Goal: Complete application form

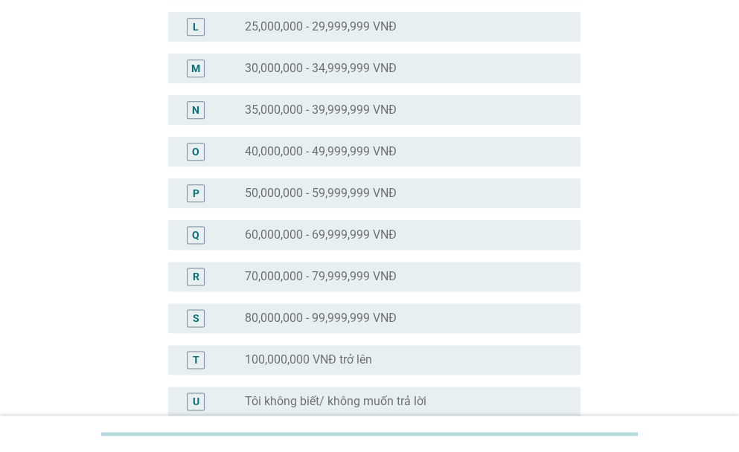
scroll to position [670, 0]
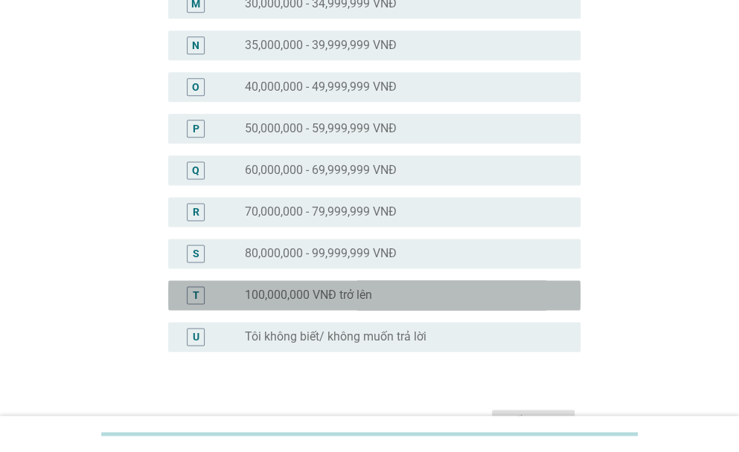
click at [339, 301] on label "100,000,000 VNĐ trở lên" at bounding box center [308, 295] width 127 height 15
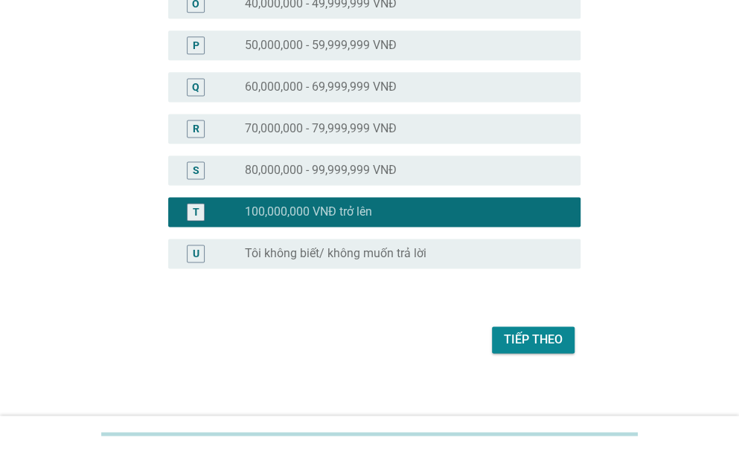
scroll to position [760, 0]
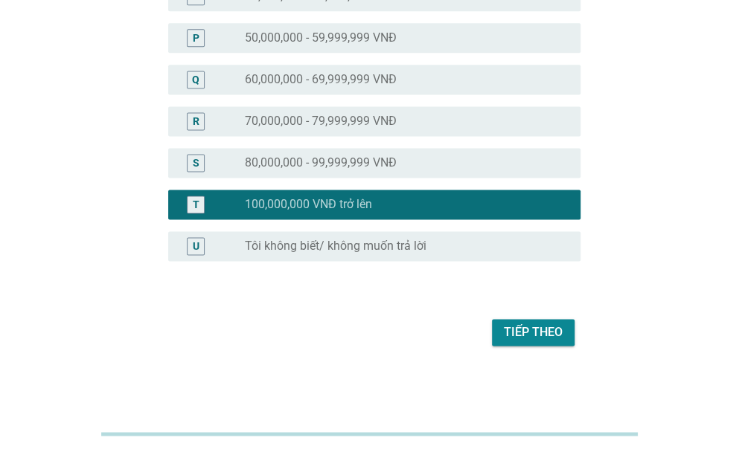
click at [522, 350] on div "Tiếp theo" at bounding box center [369, 333] width 421 height 36
click at [512, 322] on button "Tiếp theo" at bounding box center [533, 332] width 83 height 27
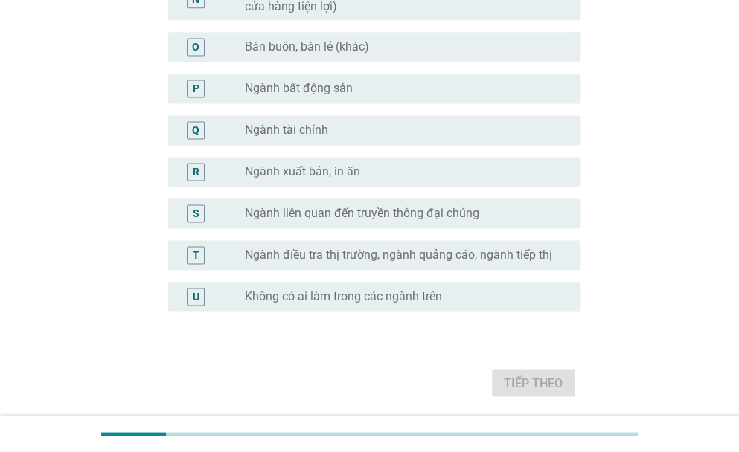
scroll to position [797, 0]
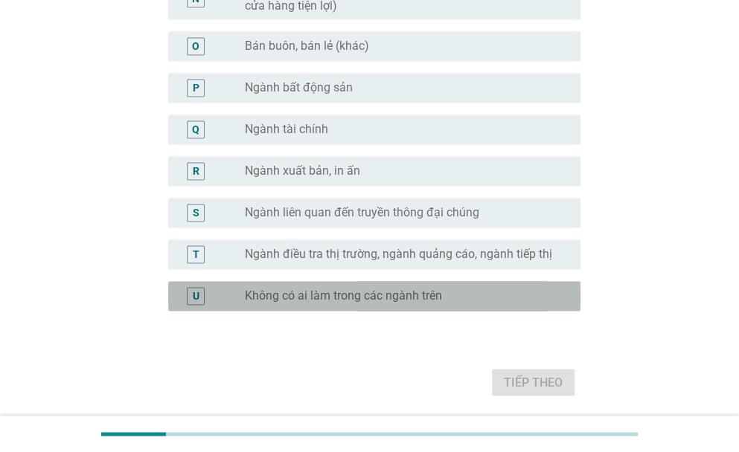
click at [461, 290] on div "radio_button_unchecked Không có ai làm trong các ngành trên" at bounding box center [401, 296] width 312 height 15
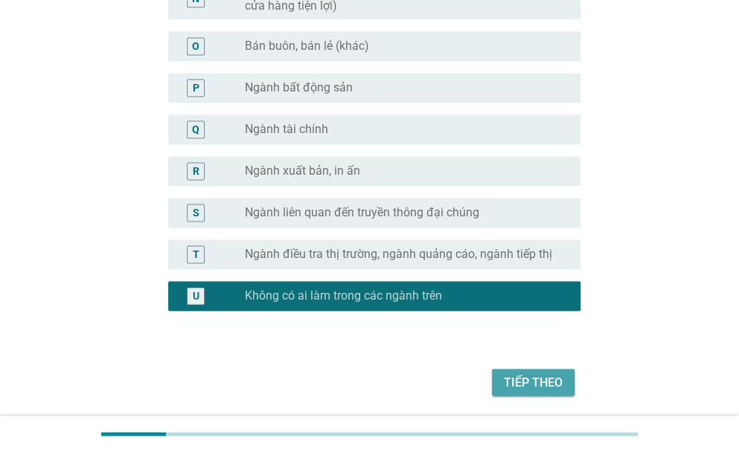
click at [525, 382] on div "Tiếp theo" at bounding box center [533, 383] width 59 height 18
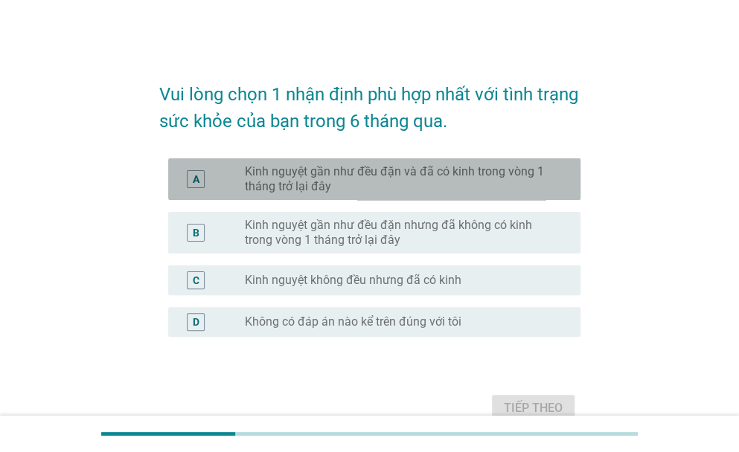
click at [419, 188] on label "Kinh nguyệt gần như đều đặn và đã có kinh trong vòng 1 tháng trở lại đây" at bounding box center [401, 179] width 312 height 30
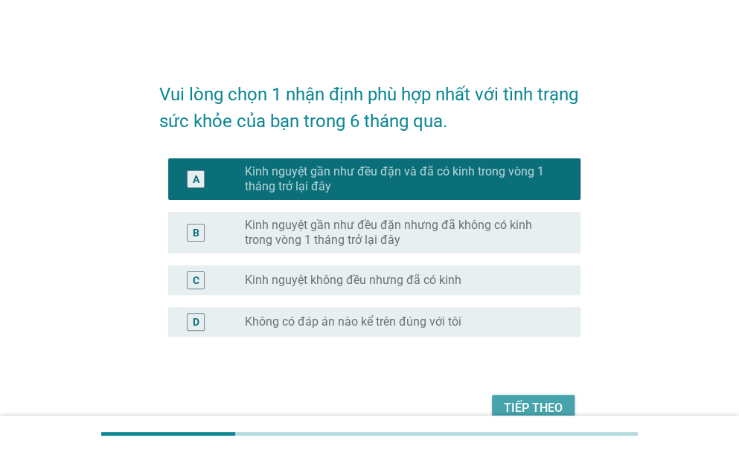
click at [526, 406] on div "Tiếp theo" at bounding box center [533, 409] width 59 height 18
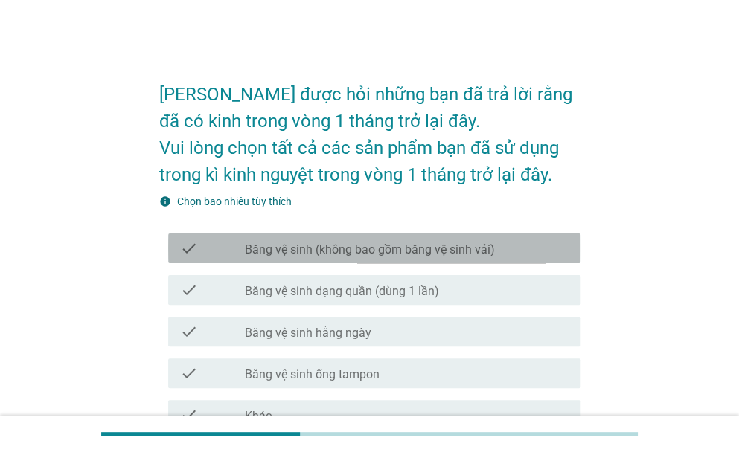
click at [412, 254] on label "Băng vệ sinh (không bao gồm băng vệ sinh vải)" at bounding box center [370, 250] width 250 height 15
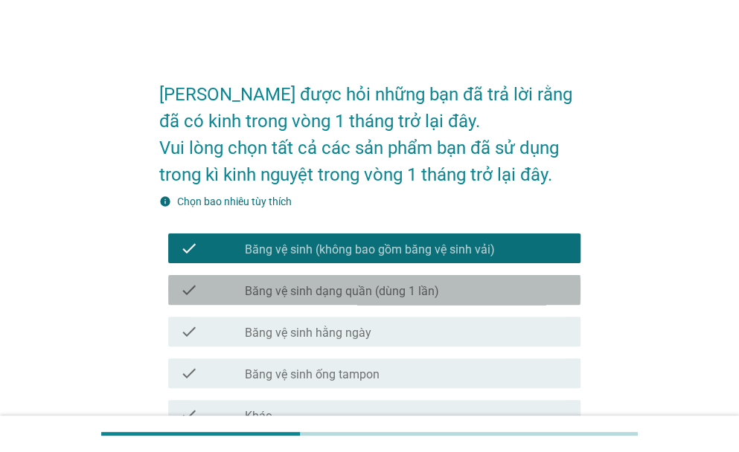
click at [385, 284] on label "Băng vệ sinh dạng quần (dùng 1 lần)" at bounding box center [342, 291] width 194 height 15
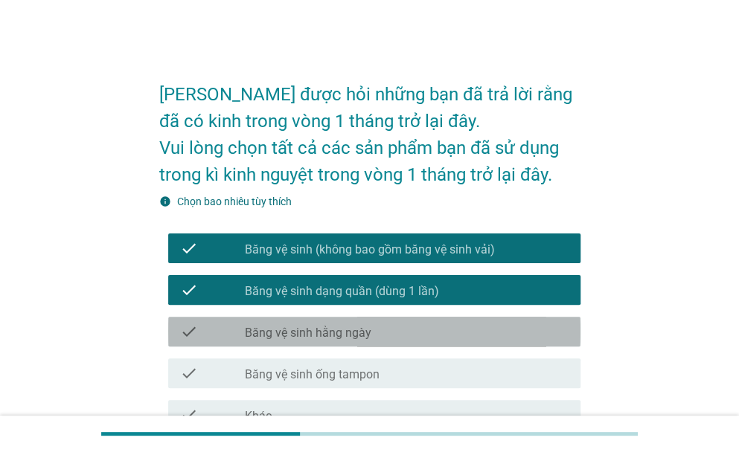
click at [350, 332] on label "Băng vệ sinh hằng ngày" at bounding box center [308, 333] width 126 height 15
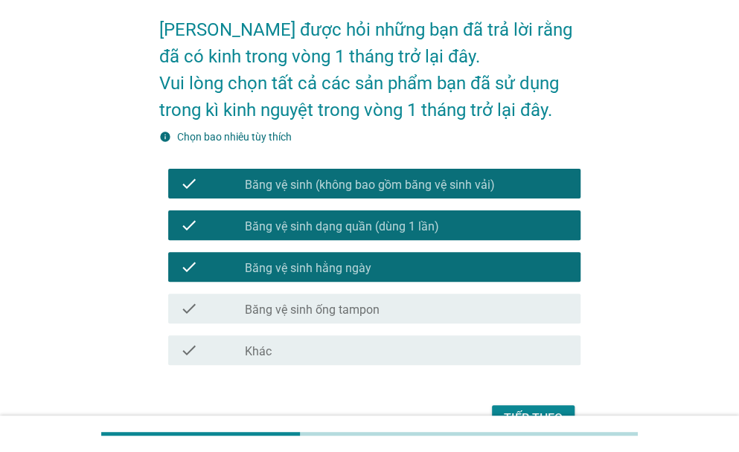
scroll to position [151, 0]
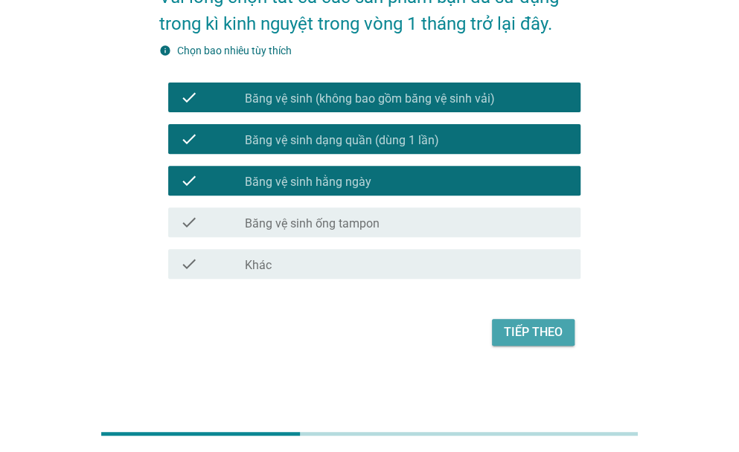
click at [541, 337] on div "Tiếp theo" at bounding box center [533, 333] width 59 height 18
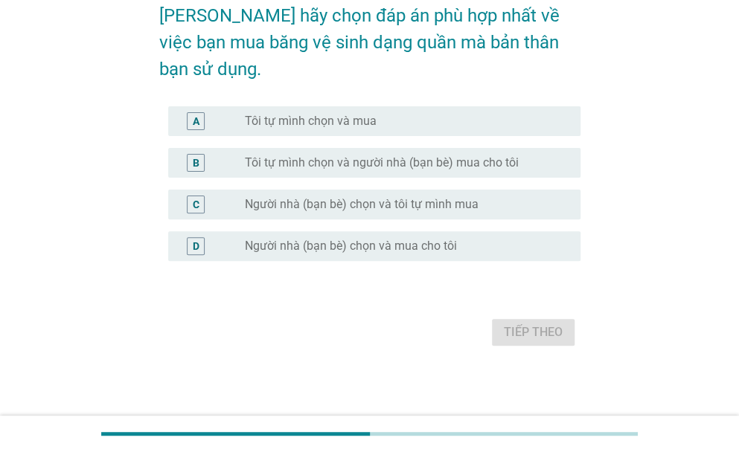
scroll to position [0, 0]
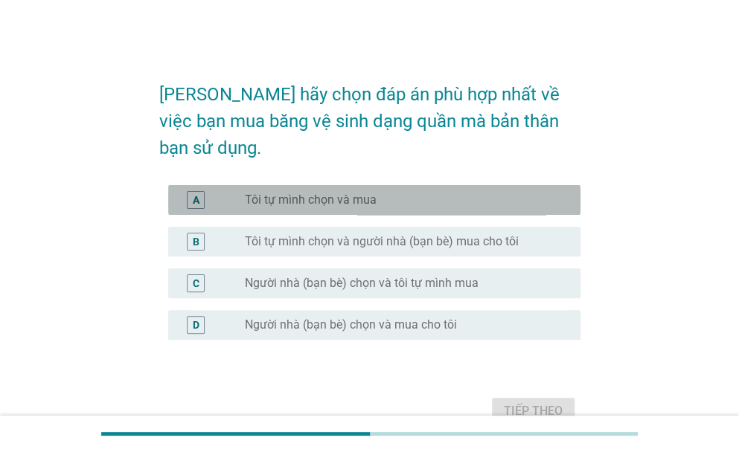
click at [426, 193] on div "radio_button_unchecked Tôi tự mình chọn và mua" at bounding box center [401, 200] width 312 height 15
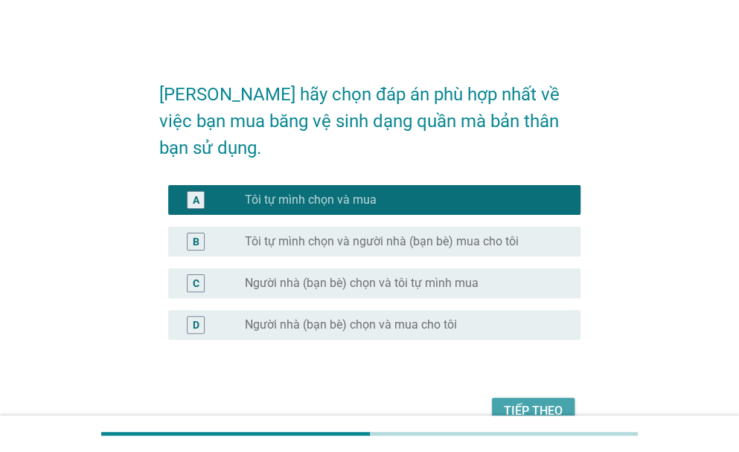
click at [507, 398] on button "Tiếp theo" at bounding box center [533, 411] width 83 height 27
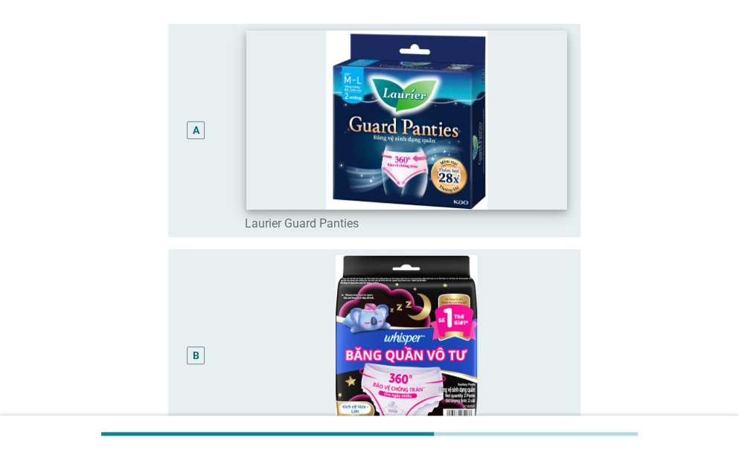
scroll to position [161, 0]
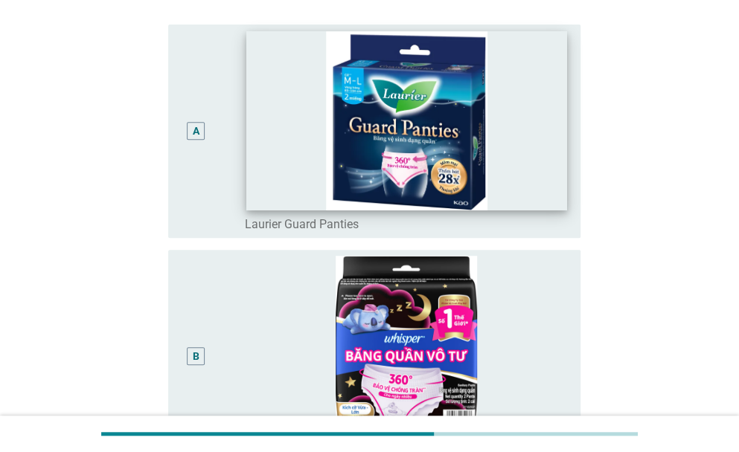
click at [304, 338] on img at bounding box center [407, 346] width 324 height 181
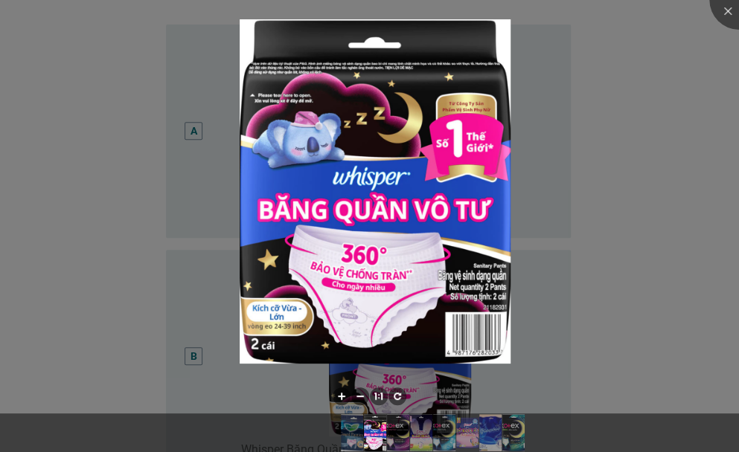
click at [295, 266] on div at bounding box center [369, 226] width 739 height 452
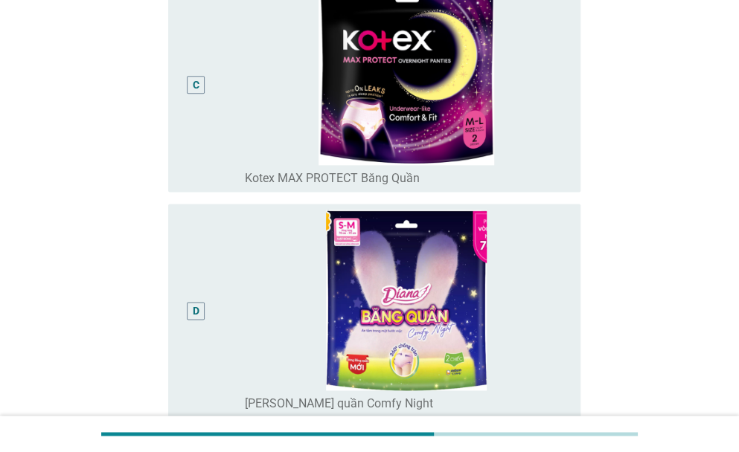
scroll to position [658, 0]
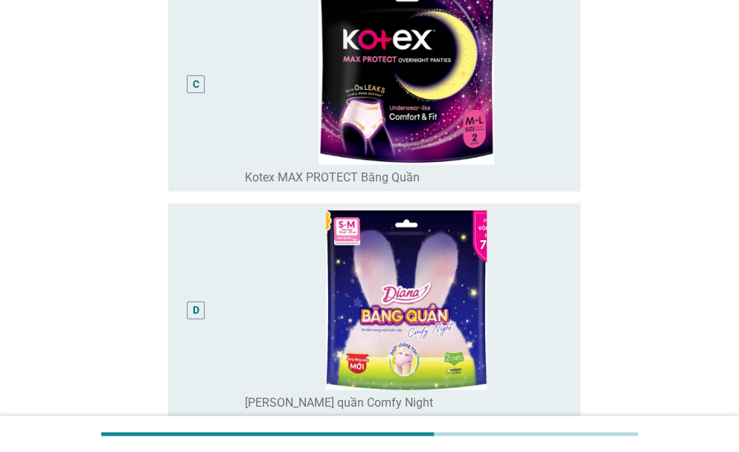
click at [199, 89] on div "C" at bounding box center [196, 85] width 7 height 16
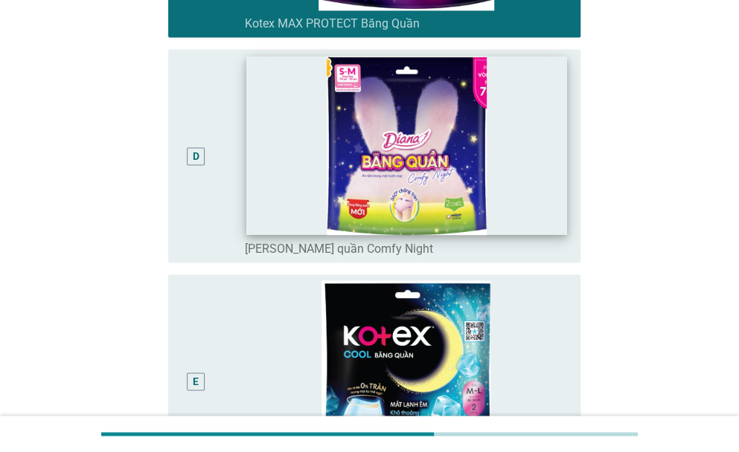
scroll to position [815, 0]
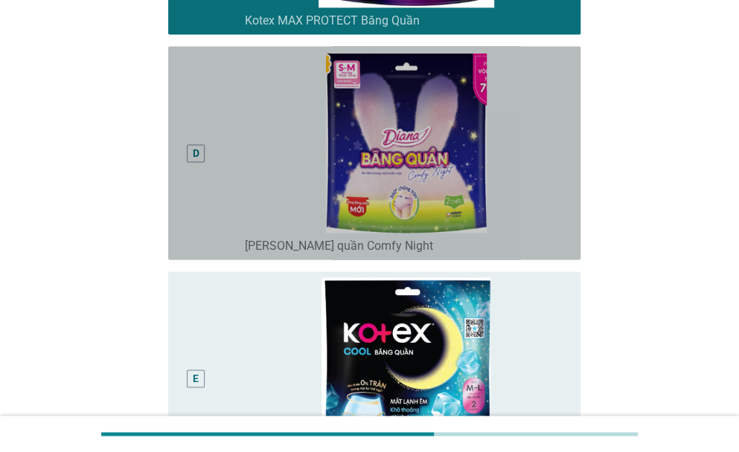
click at [199, 153] on div "D" at bounding box center [196, 153] width 7 height 16
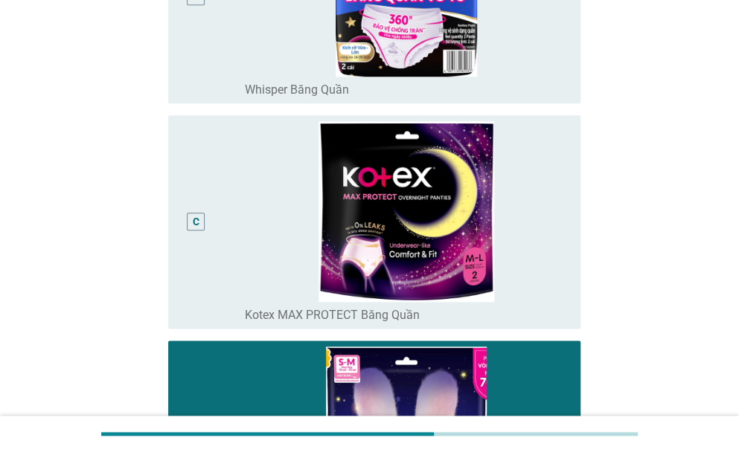
scroll to position [514, 0]
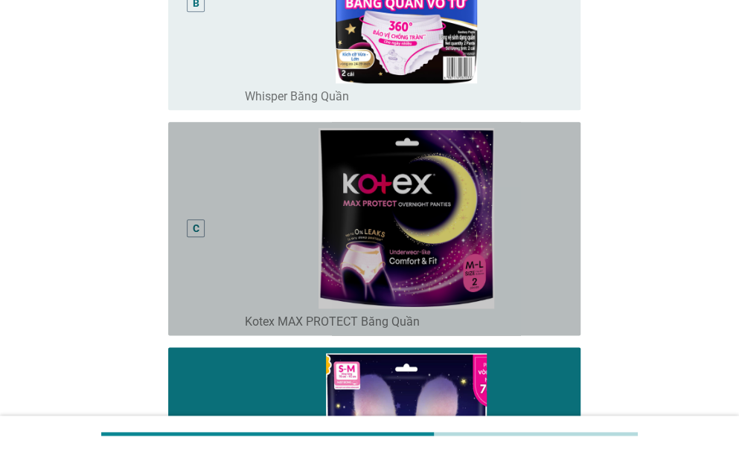
click at [193, 234] on div "C" at bounding box center [196, 229] width 7 height 16
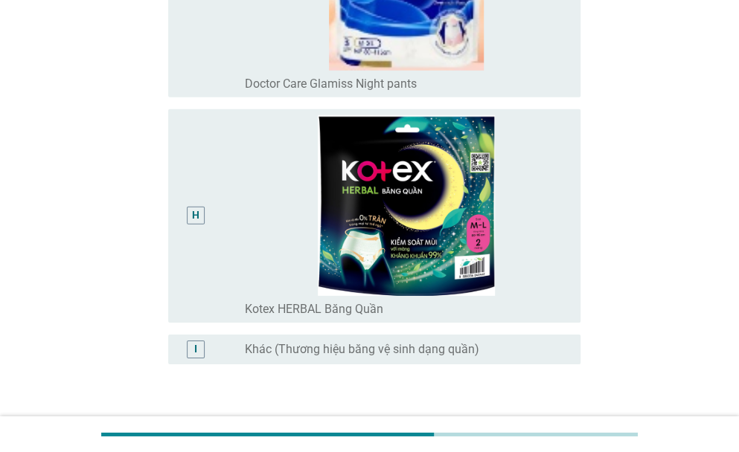
scroll to position [1758, 0]
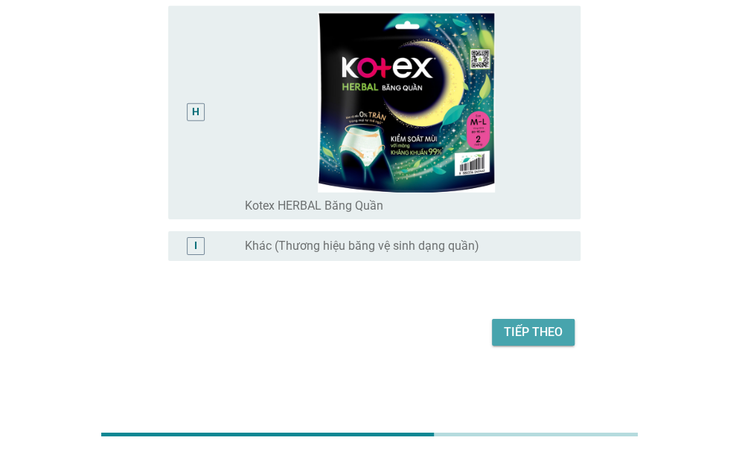
click at [518, 336] on div "Tiếp theo" at bounding box center [533, 333] width 59 height 18
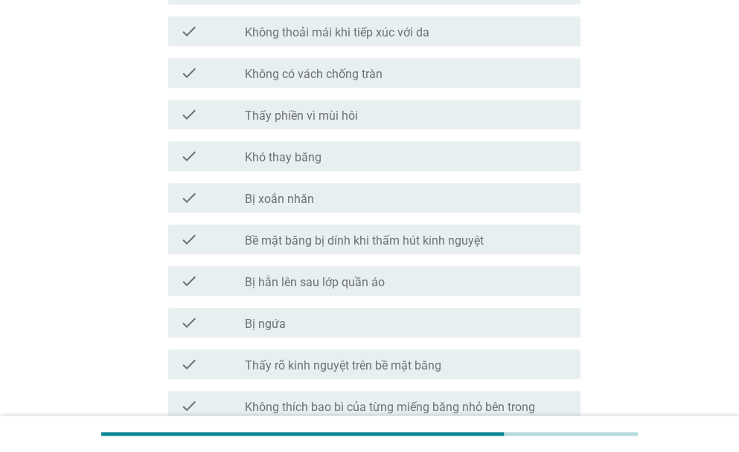
scroll to position [301, 0]
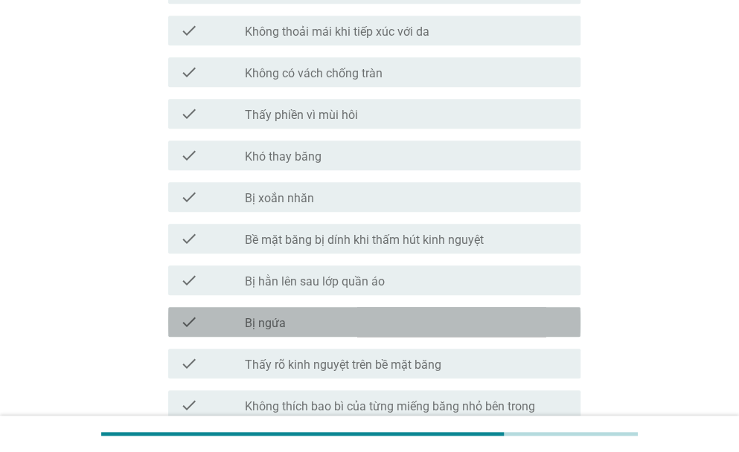
click at [304, 327] on div "check_box_outline_blank Bị ngứa" at bounding box center [407, 322] width 324 height 18
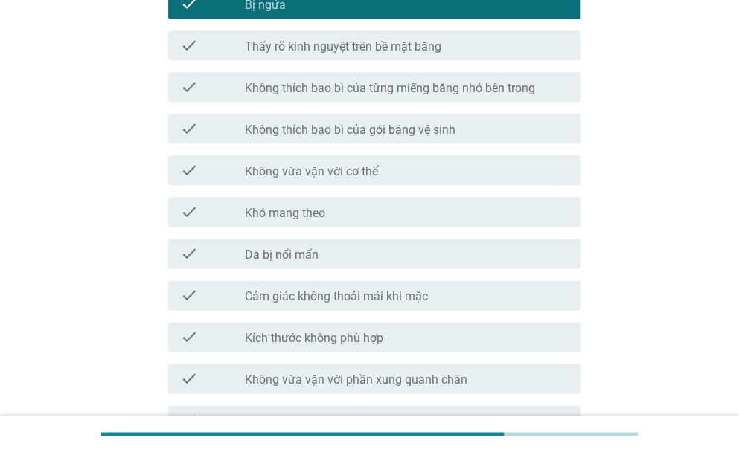
scroll to position [621, 0]
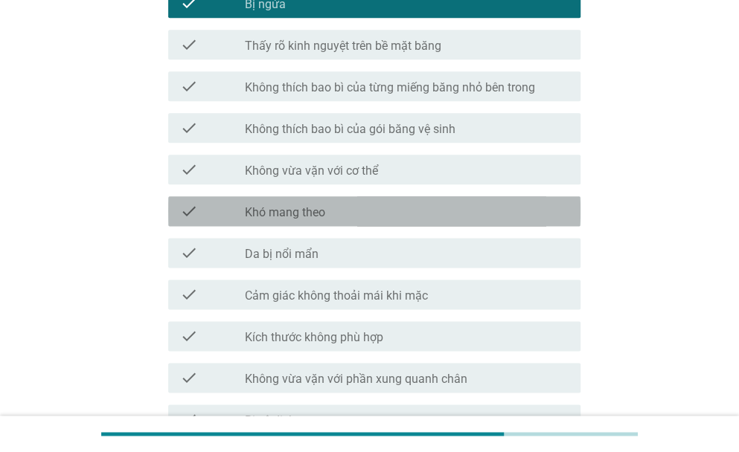
click at [351, 209] on div "check_box_outline_blank Khó mang theo" at bounding box center [407, 211] width 324 height 18
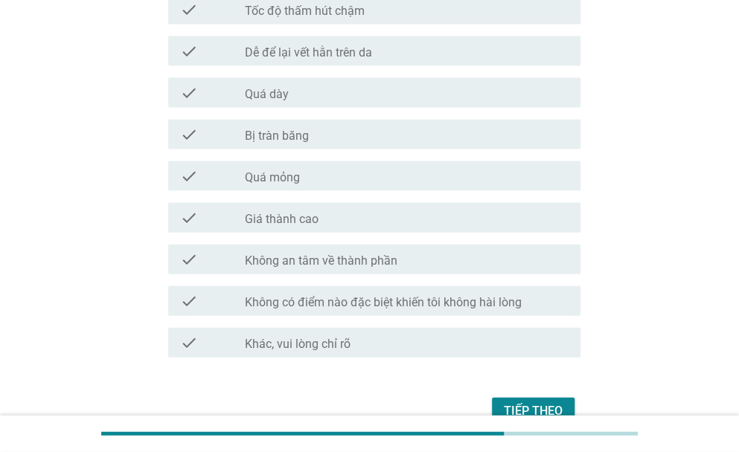
scroll to position [1156, 0]
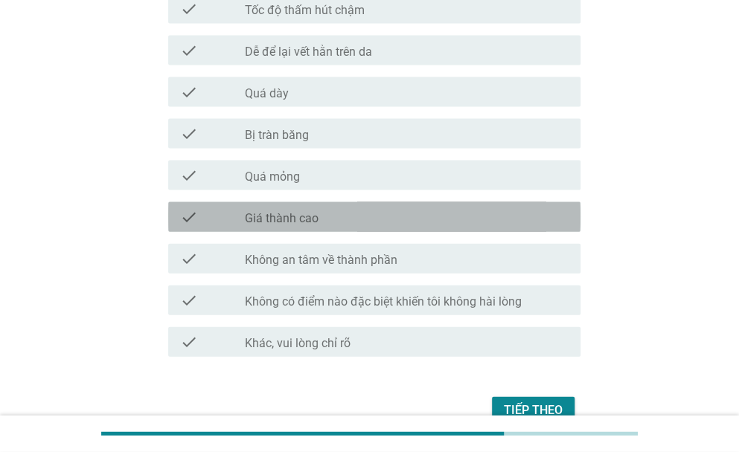
click at [333, 231] on div "check check_box_outline_blank Giá thành cao" at bounding box center [374, 217] width 412 height 30
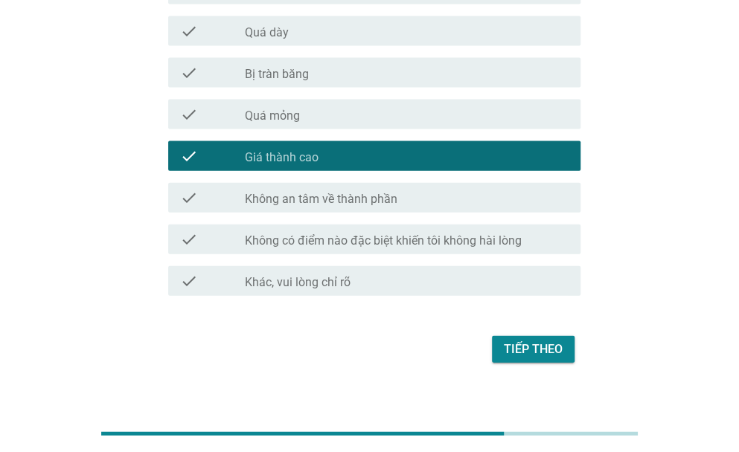
scroll to position [1234, 0]
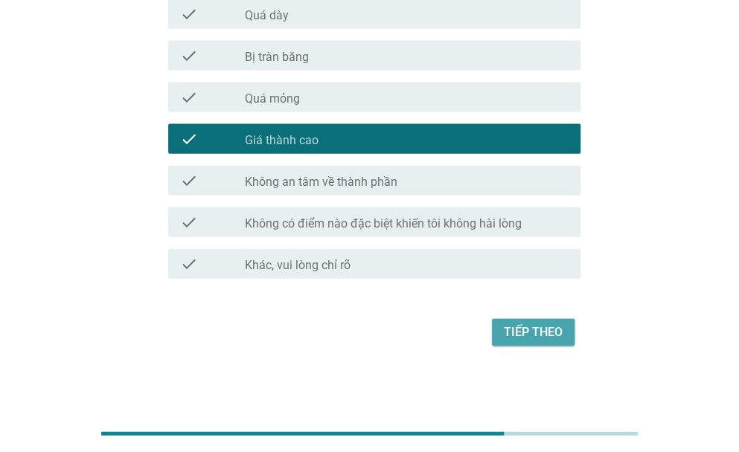
click at [525, 321] on button "Tiếp theo" at bounding box center [533, 332] width 83 height 27
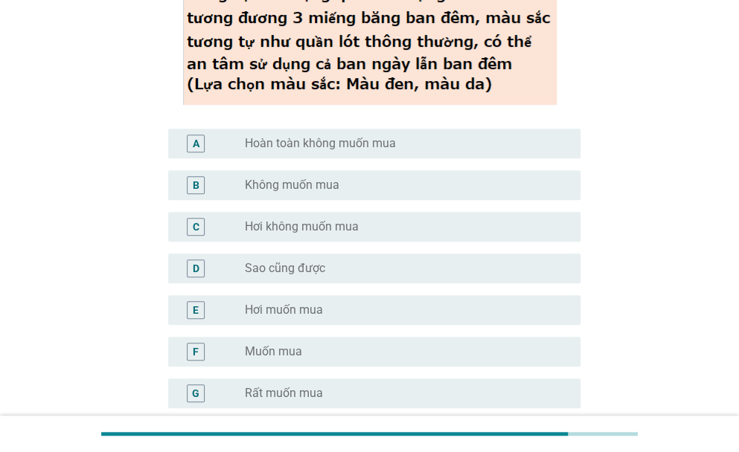
scroll to position [177, 0]
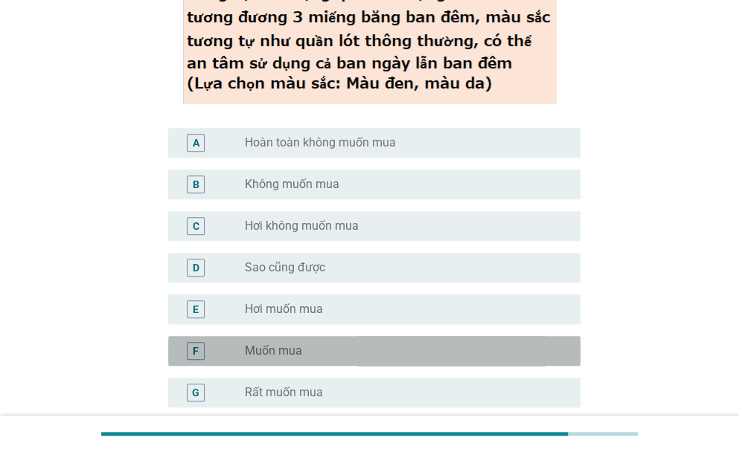
click at [407, 362] on div "F radio_button_unchecked Muốn mua" at bounding box center [374, 351] width 412 height 30
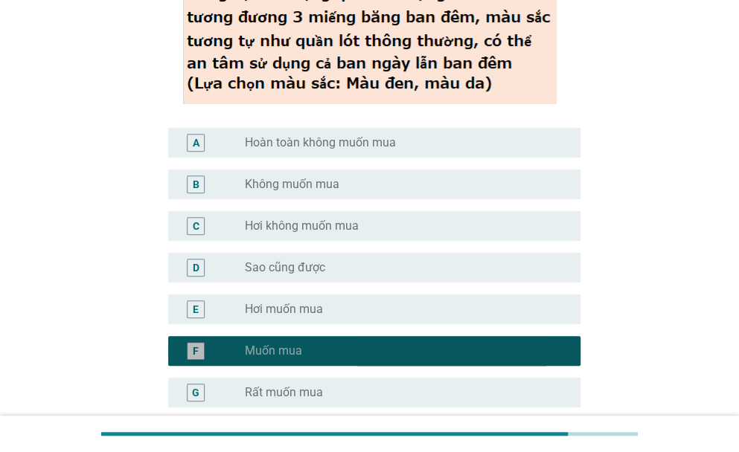
click at [407, 362] on div "F radio_button_checked Muốn mua" at bounding box center [374, 351] width 412 height 30
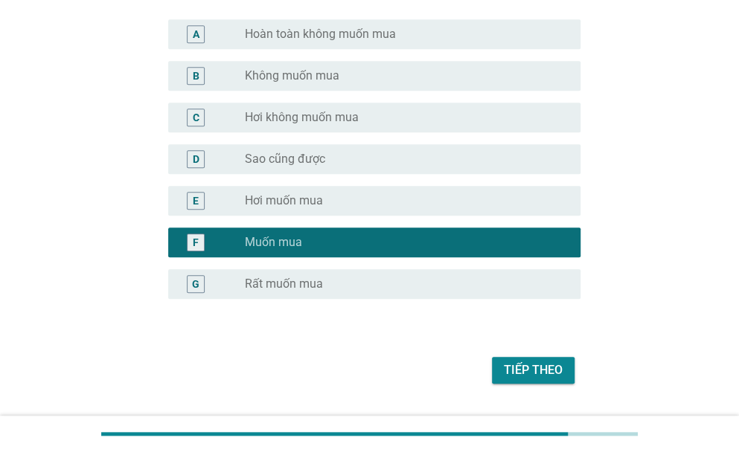
scroll to position [298, 0]
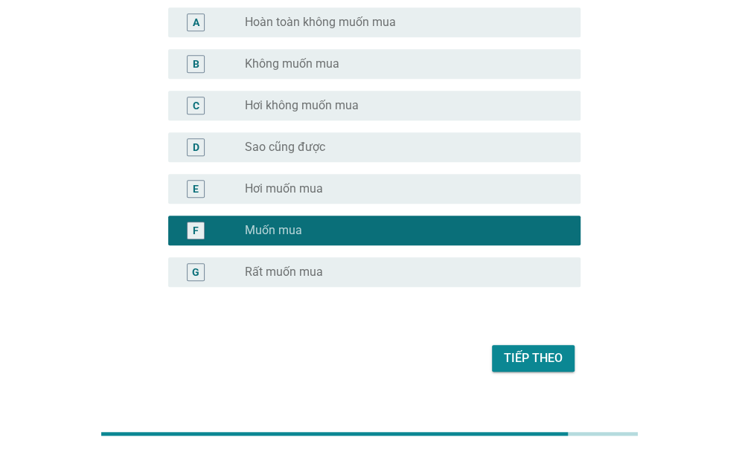
click at [520, 364] on div "Tiếp theo" at bounding box center [533, 359] width 59 height 18
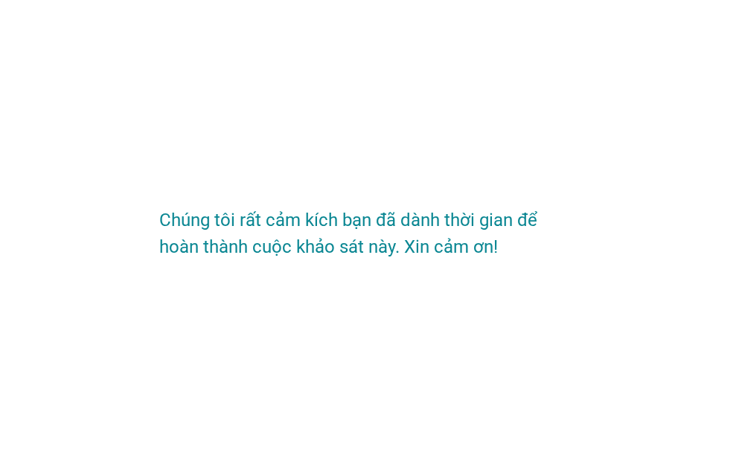
scroll to position [0, 0]
